Goal: Task Accomplishment & Management: Use online tool/utility

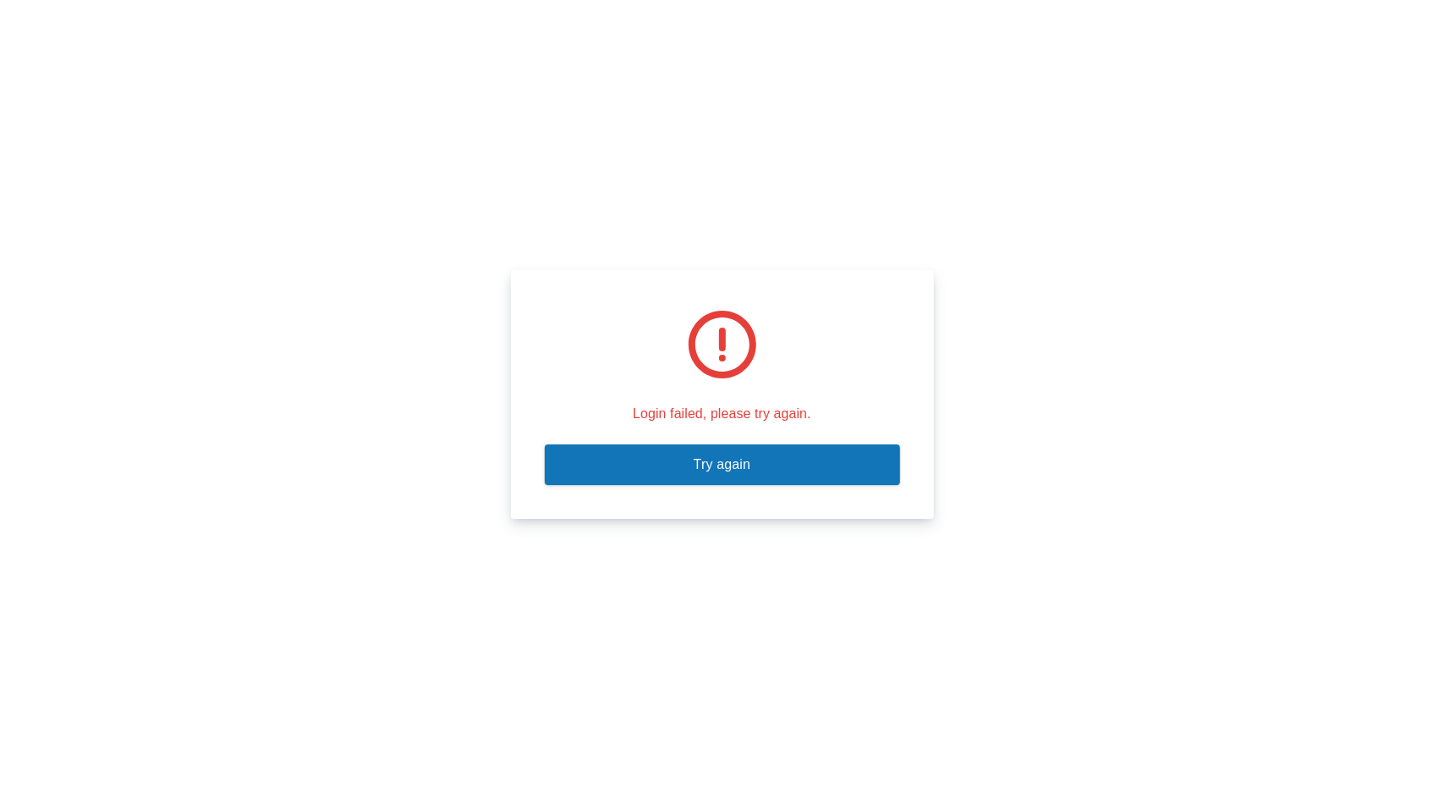
click at [930, 172] on div "Login failed, please try again. Try again" at bounding box center [722, 394] width 1444 height 789
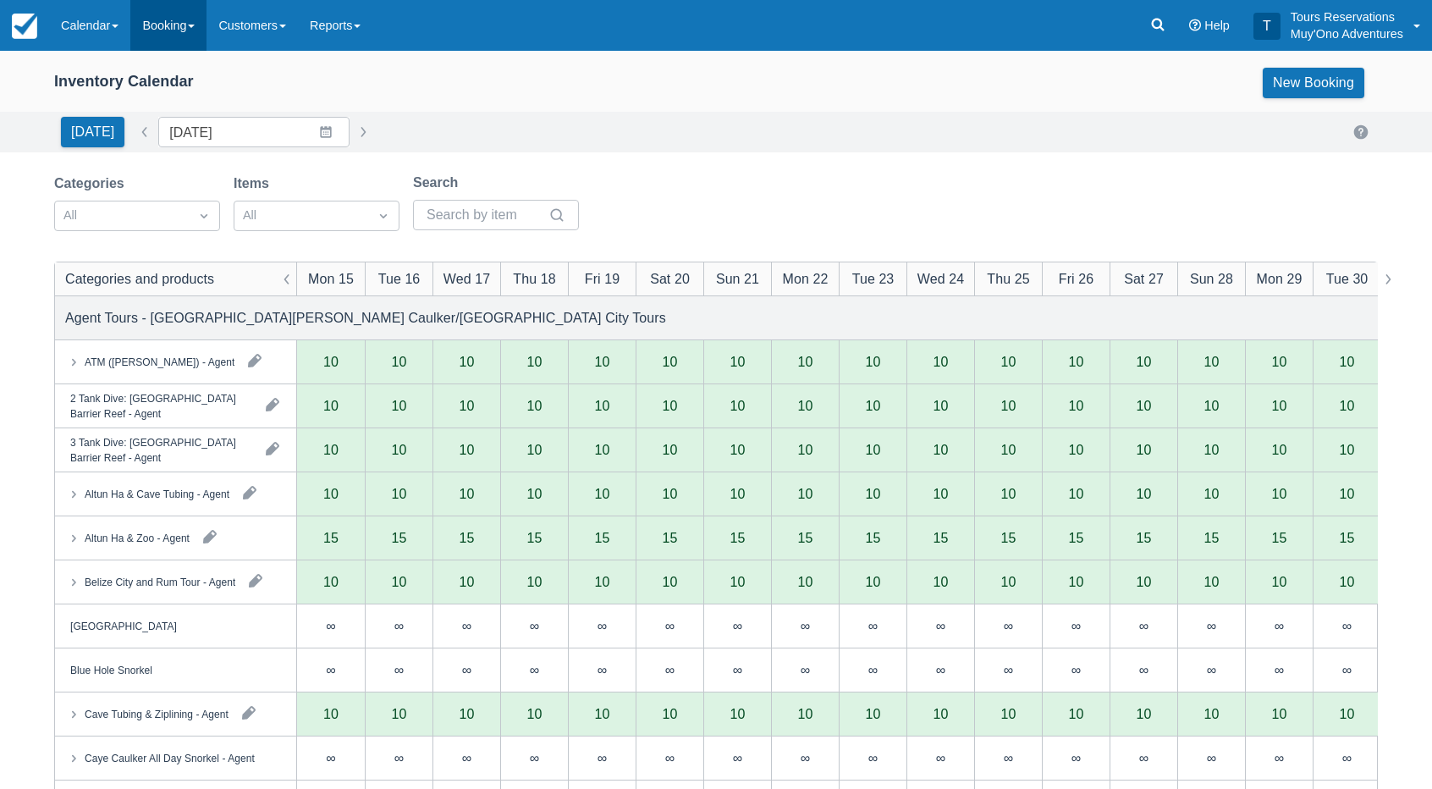
click at [154, 27] on link "Booking" at bounding box center [168, 25] width 76 height 51
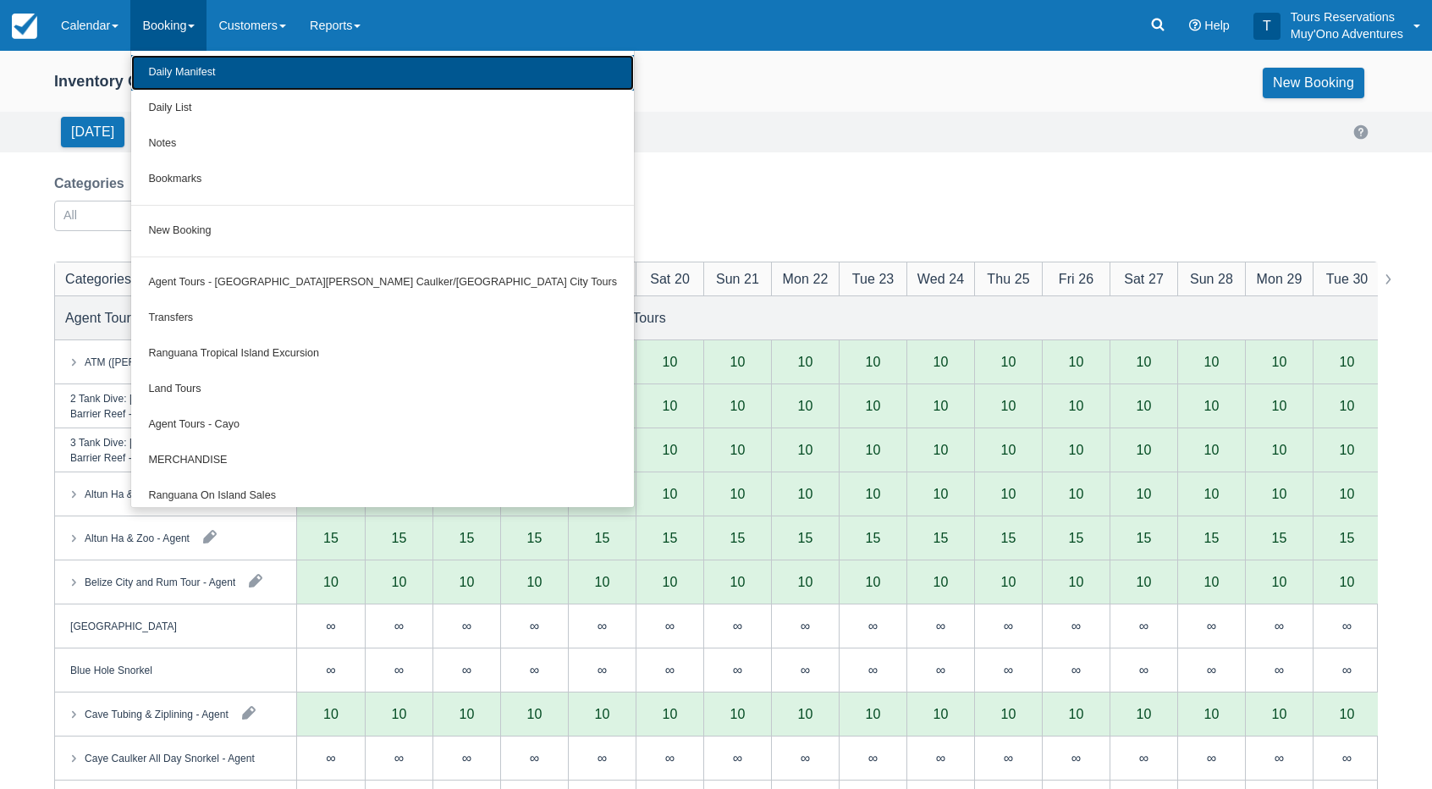
click at [171, 75] on link "Daily Manifest" at bounding box center [382, 73] width 503 height 36
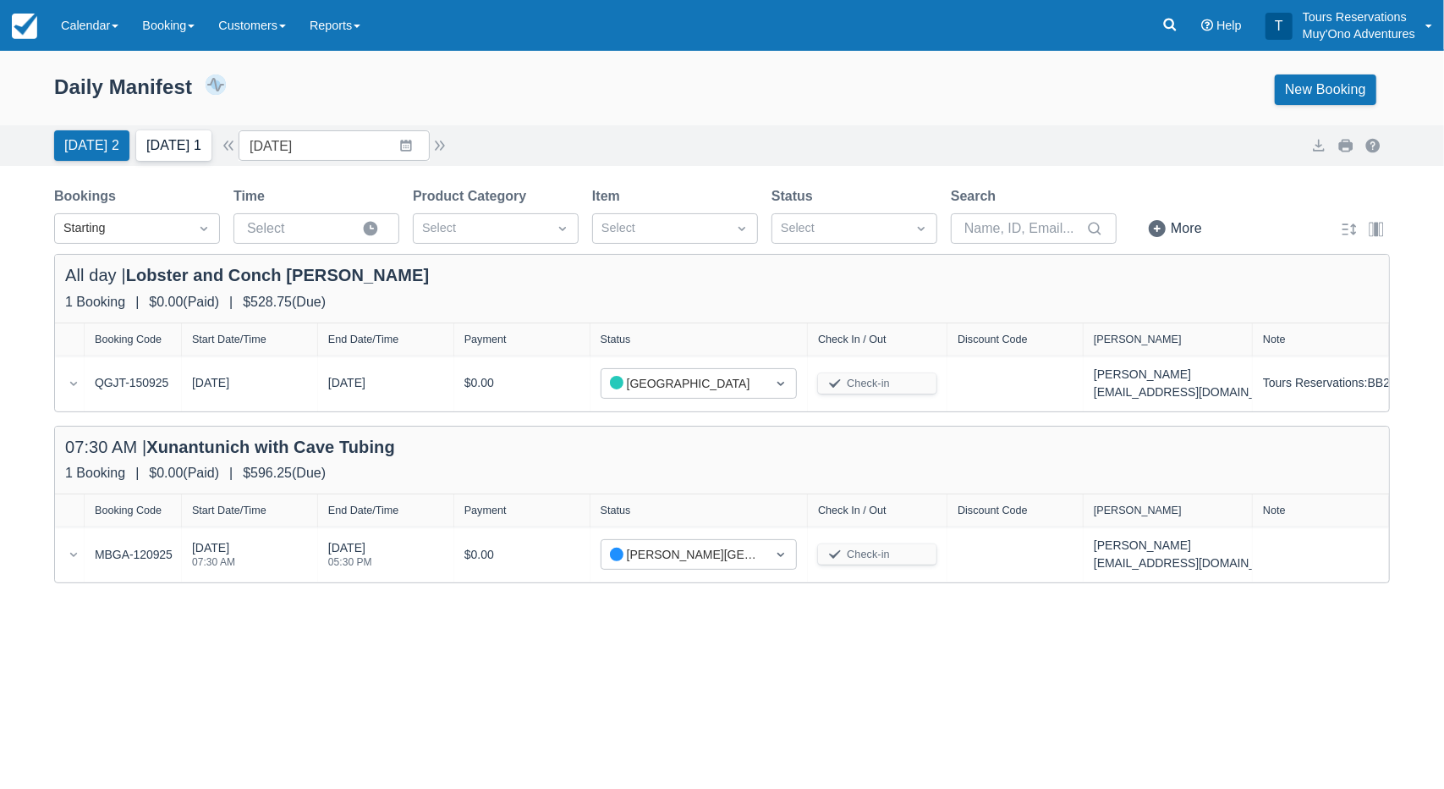
click at [169, 153] on button "[DATE] 1" at bounding box center [173, 145] width 75 height 30
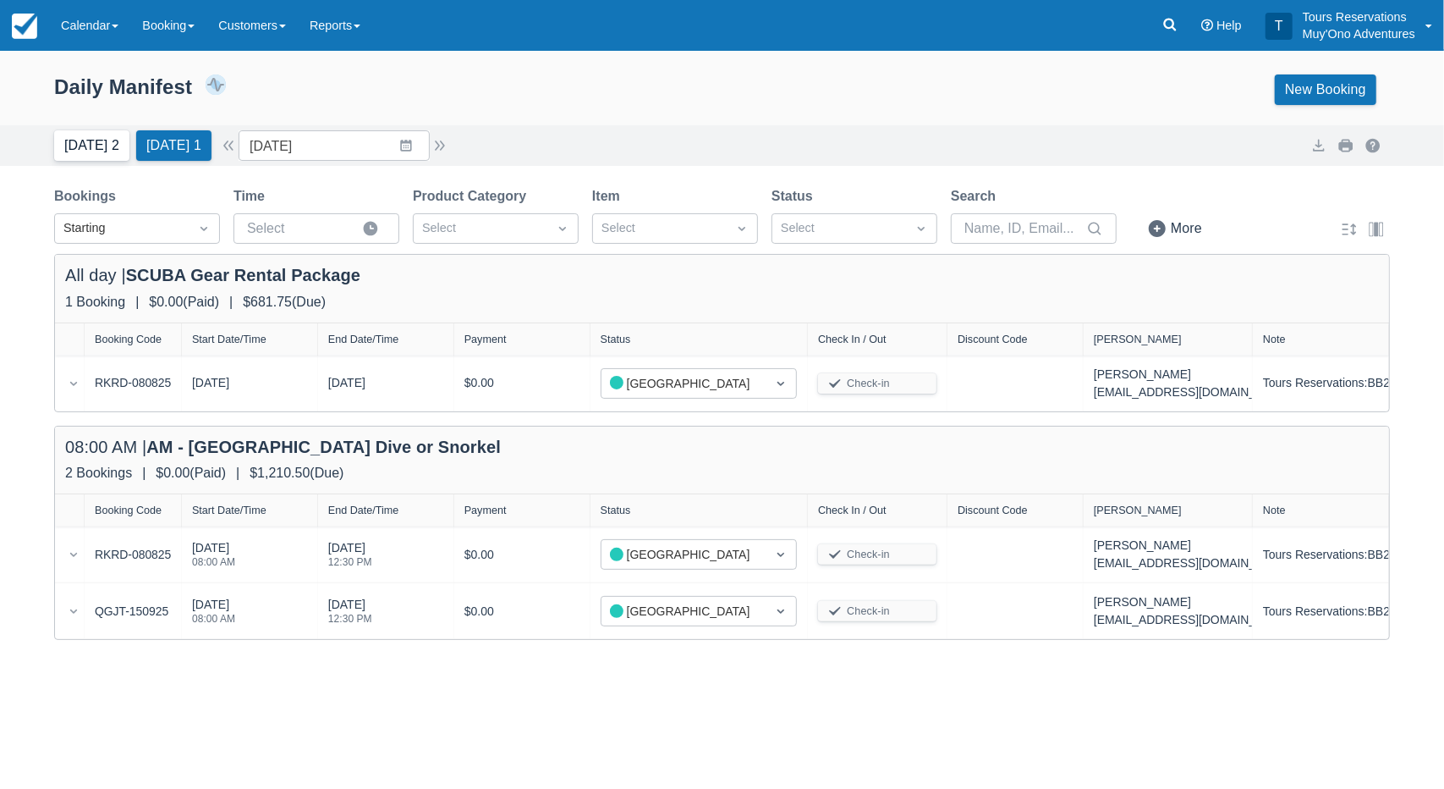
click at [90, 141] on button "Today 2" at bounding box center [91, 145] width 75 height 30
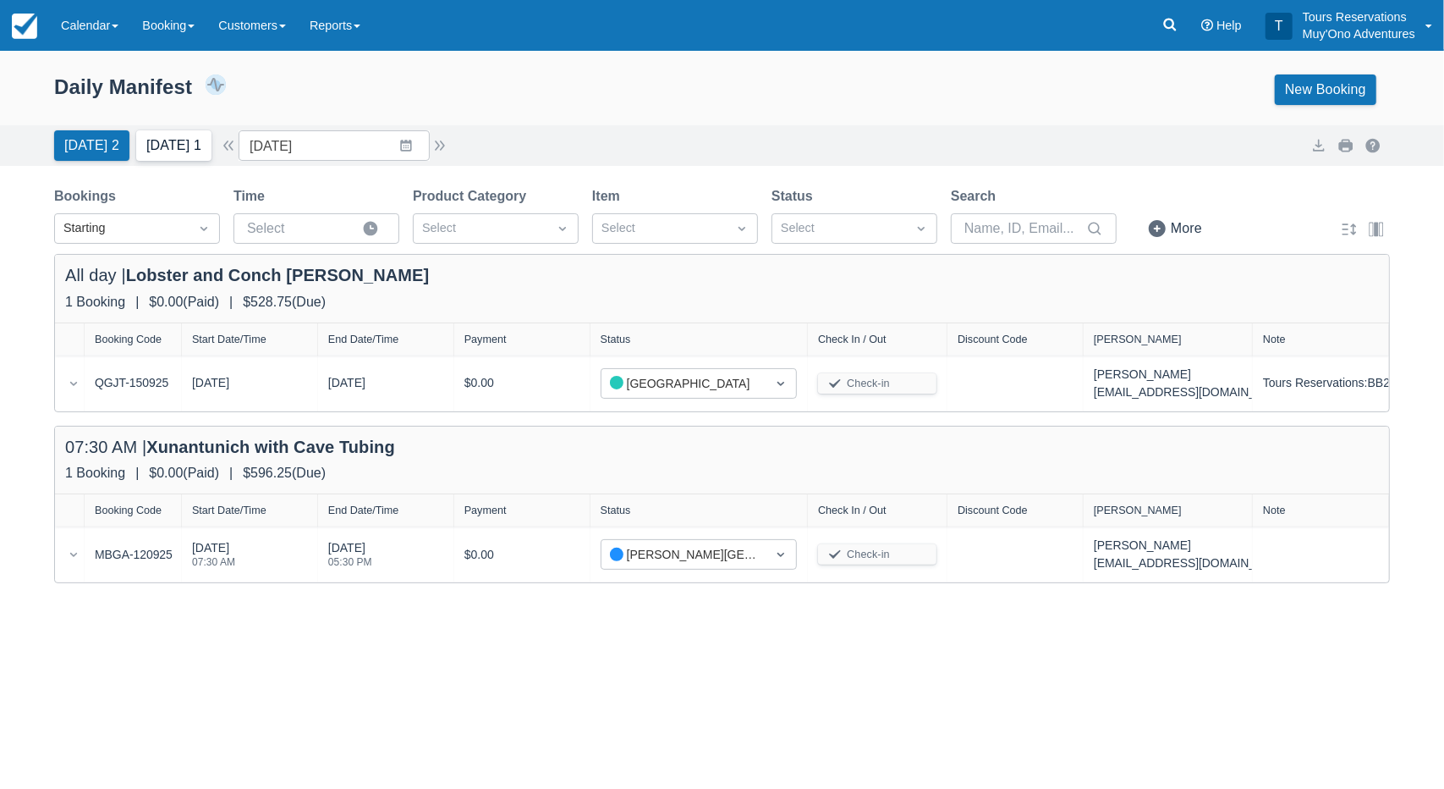
click at [185, 153] on button "Tomorrow 1" at bounding box center [173, 145] width 75 height 30
type input "09/16/25"
